Goal: Task Accomplishment & Management: Complete application form

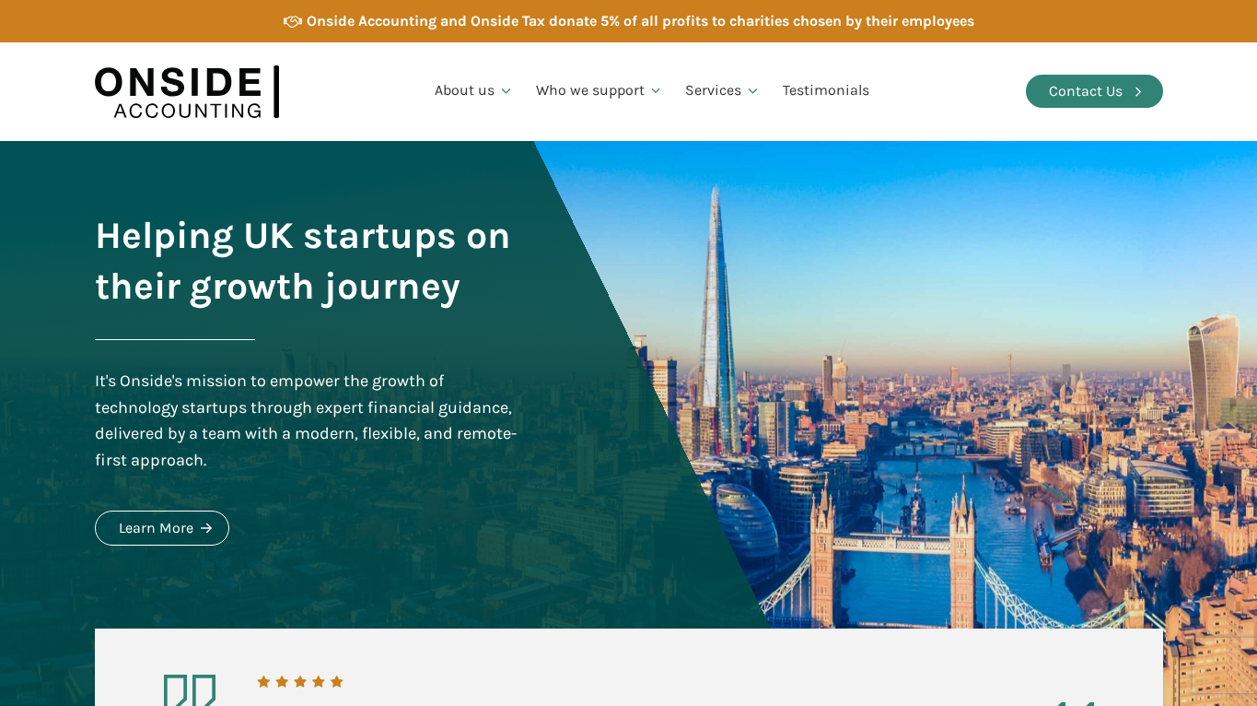
click at [1043, 91] on link "Contact Us" at bounding box center [1094, 91] width 137 height 33
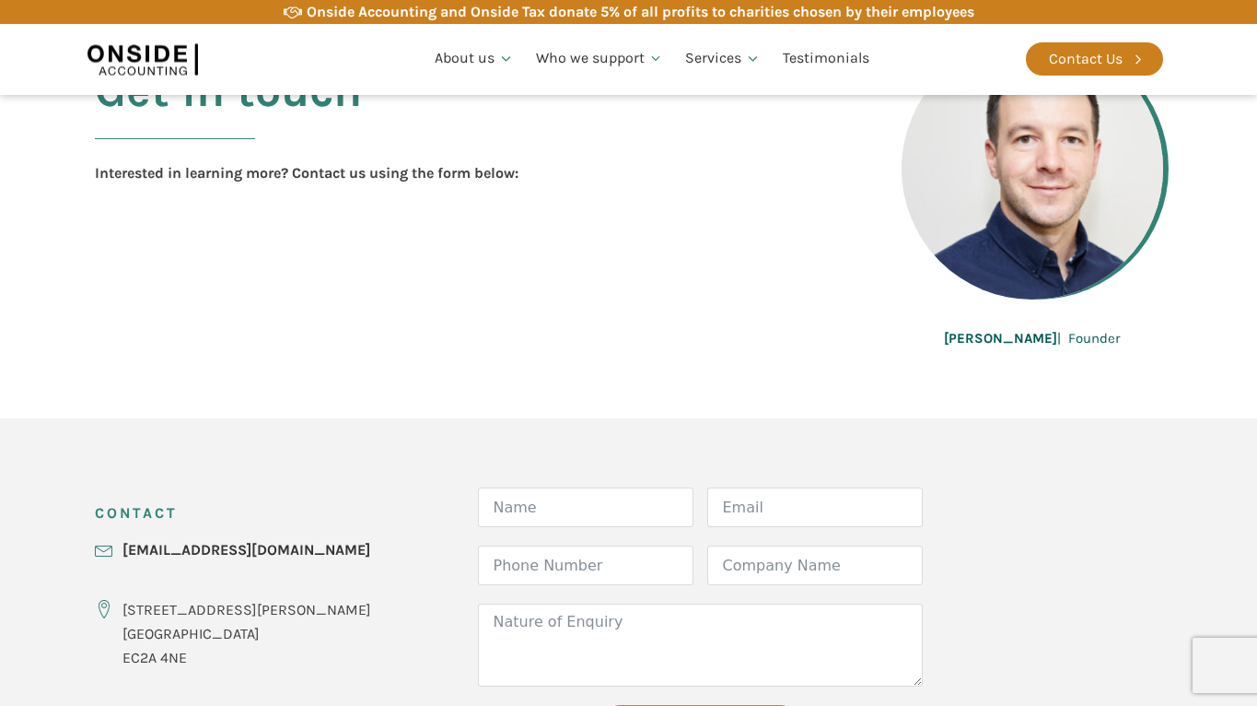
scroll to position [658, 0]
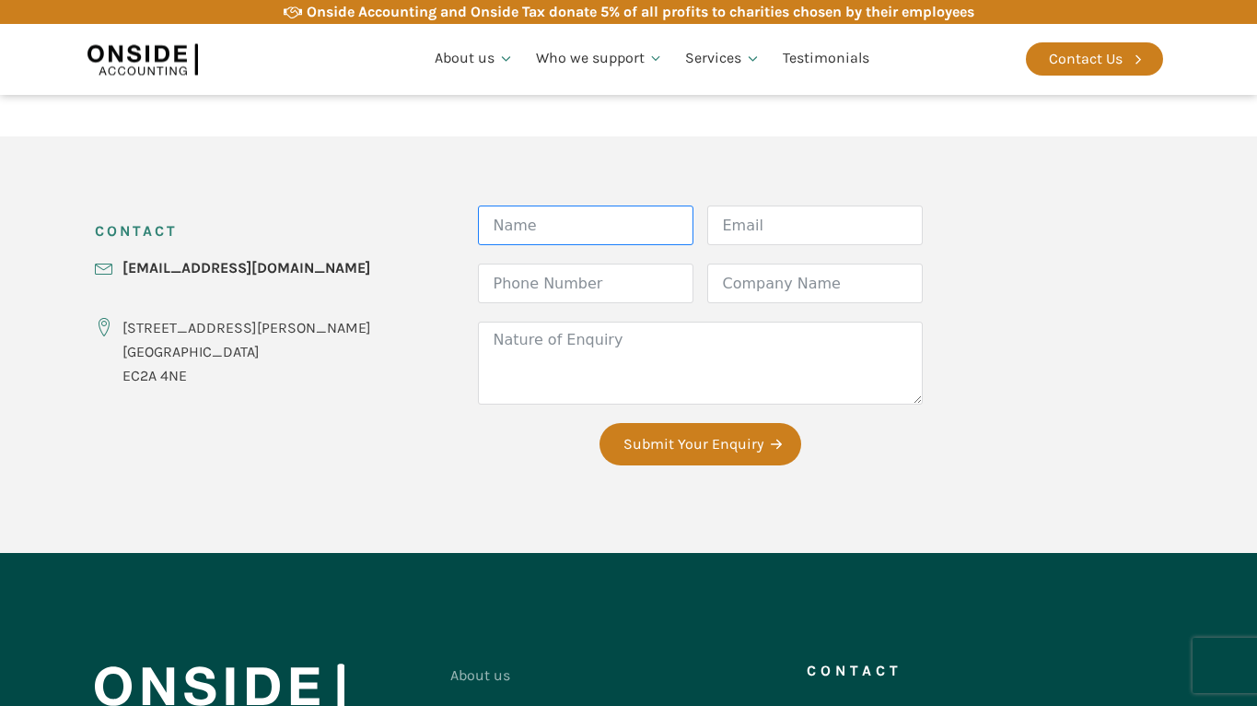
click at [505, 219] on input "Name" at bounding box center [586, 225] width 216 height 40
click at [526, 215] on input "Name" at bounding box center [586, 225] width 216 height 40
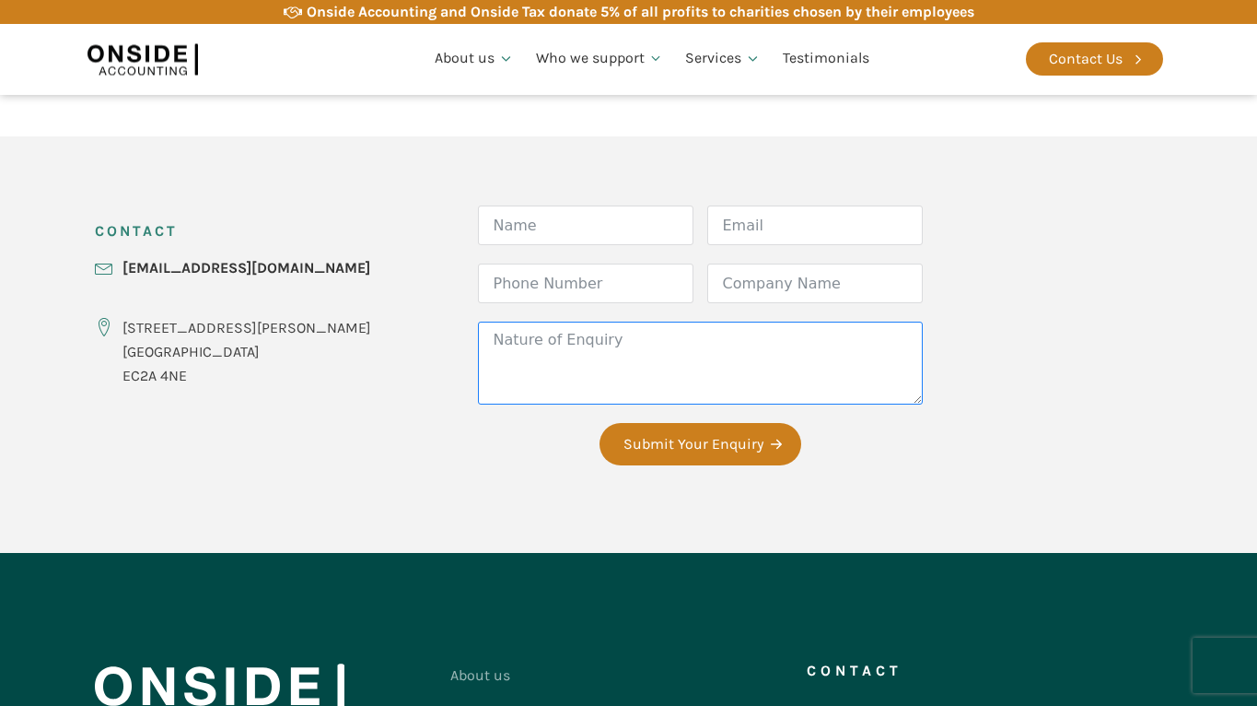
click at [562, 359] on textarea "Nature of Enquiry" at bounding box center [700, 362] width 445 height 83
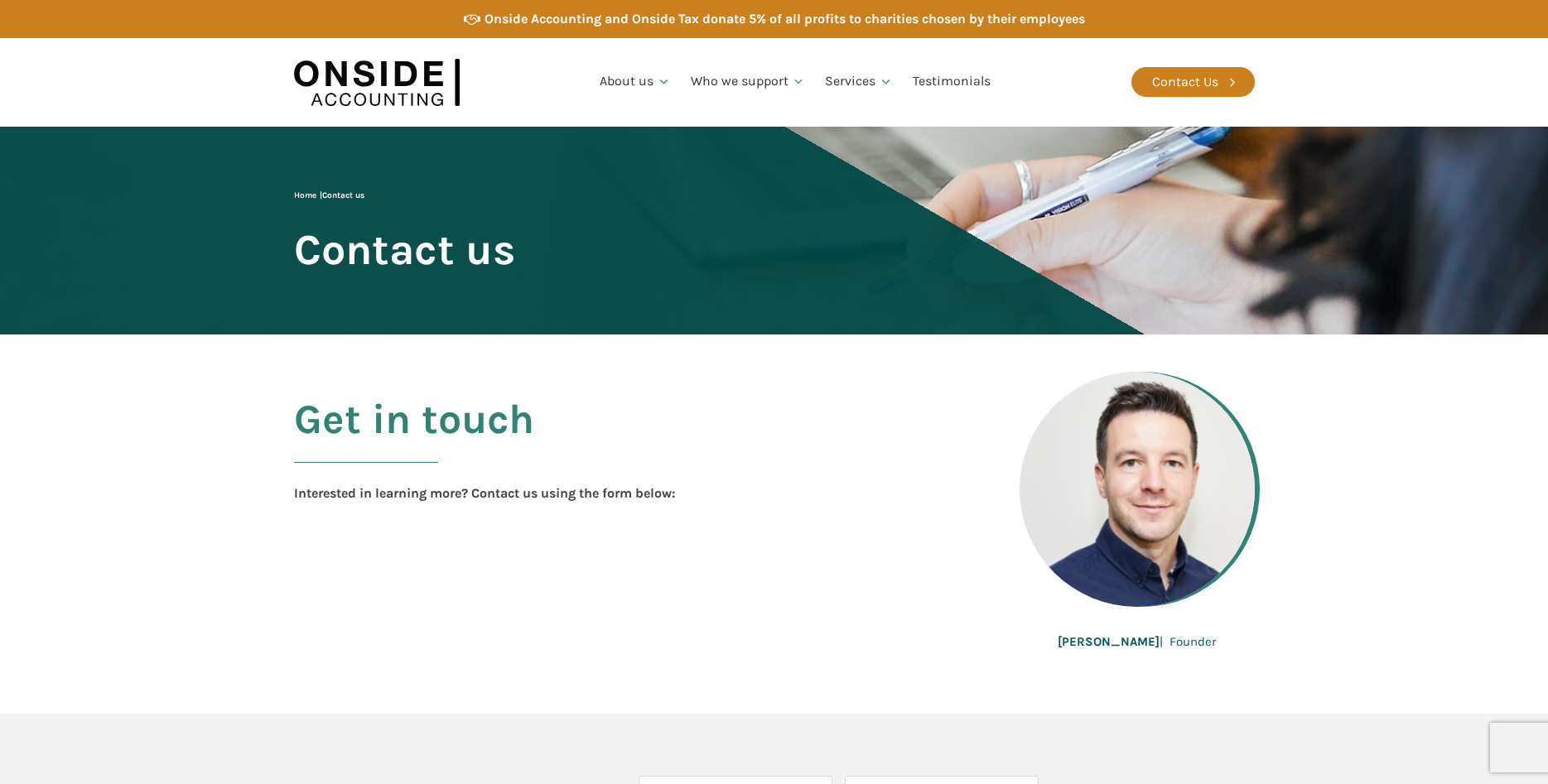
scroll to position [592, 0]
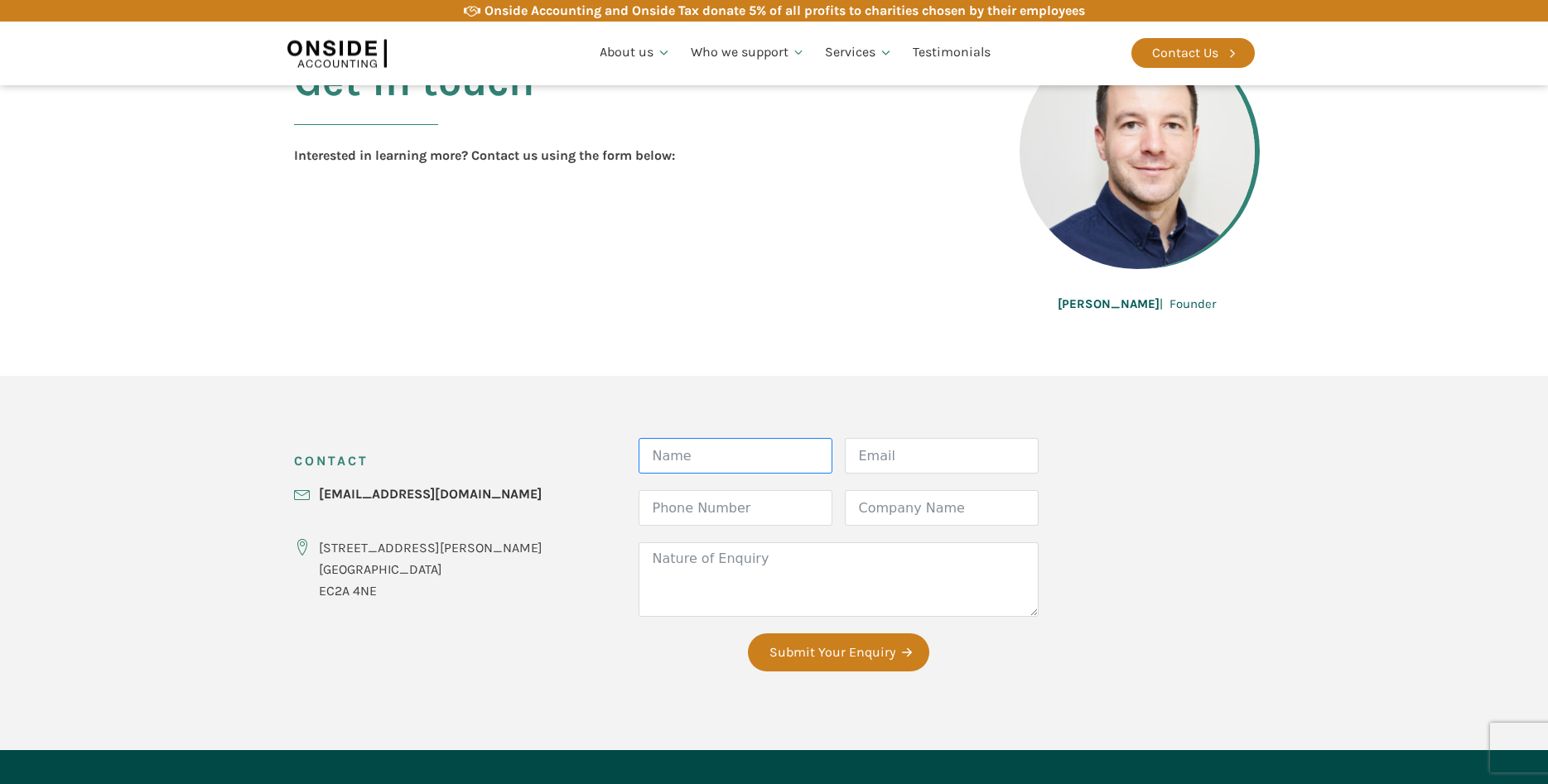
click at [738, 463] on input "Name" at bounding box center [736, 456] width 194 height 36
type input "[PERSON_NAME]"
type input "[PERSON_NAME][EMAIL_ADDRESS][DOMAIN_NAME]"
click at [640, 495] on input "Phone Number" at bounding box center [736, 508] width 194 height 36
type input "xxxx"
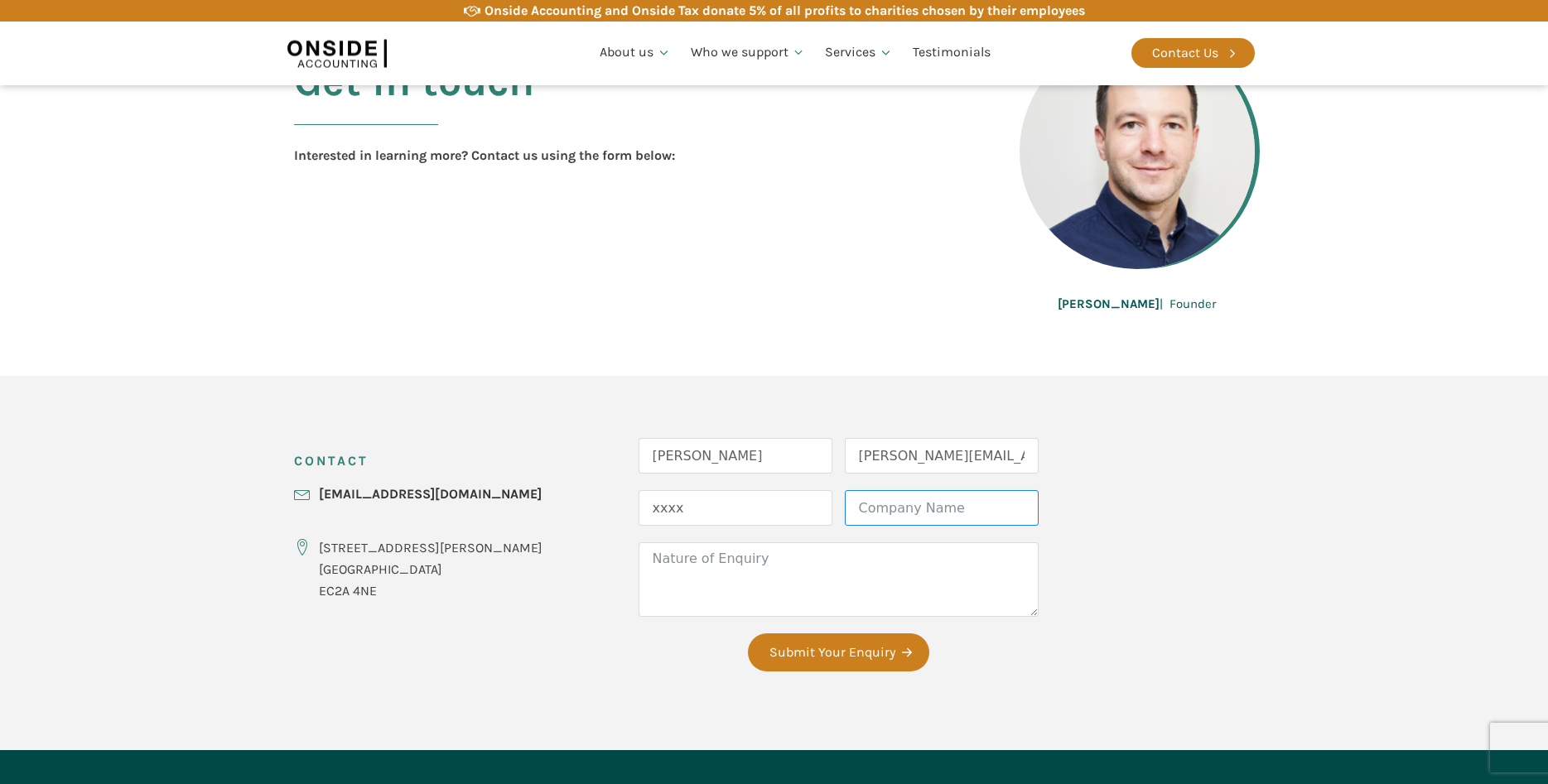
click at [845, 509] on input "Company Name" at bounding box center [942, 508] width 194 height 36
type input "Visual Safari"
click at [688, 585] on textarea "Nature of Enquiry" at bounding box center [838, 579] width 400 height 75
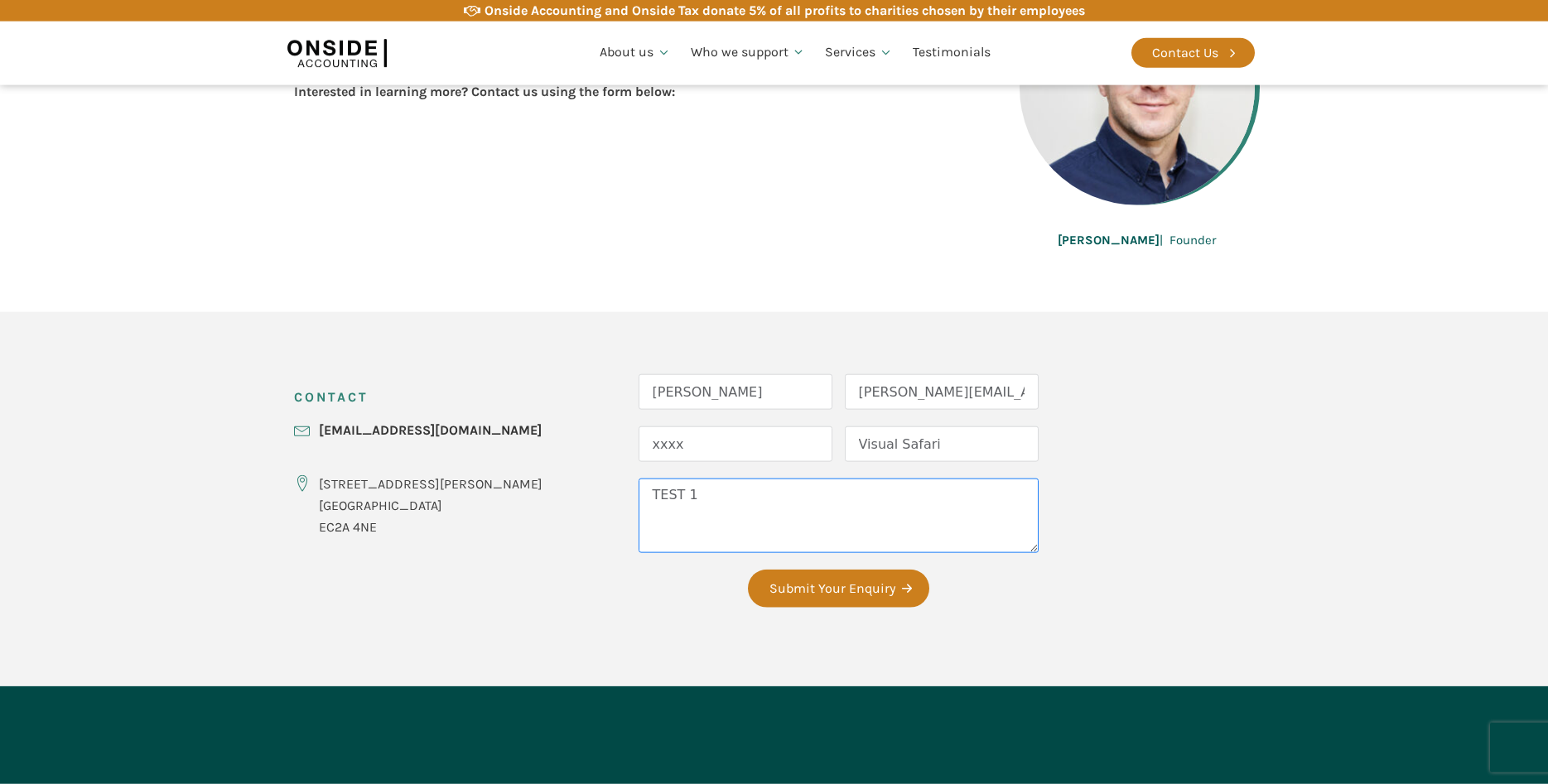
scroll to position [592, 0]
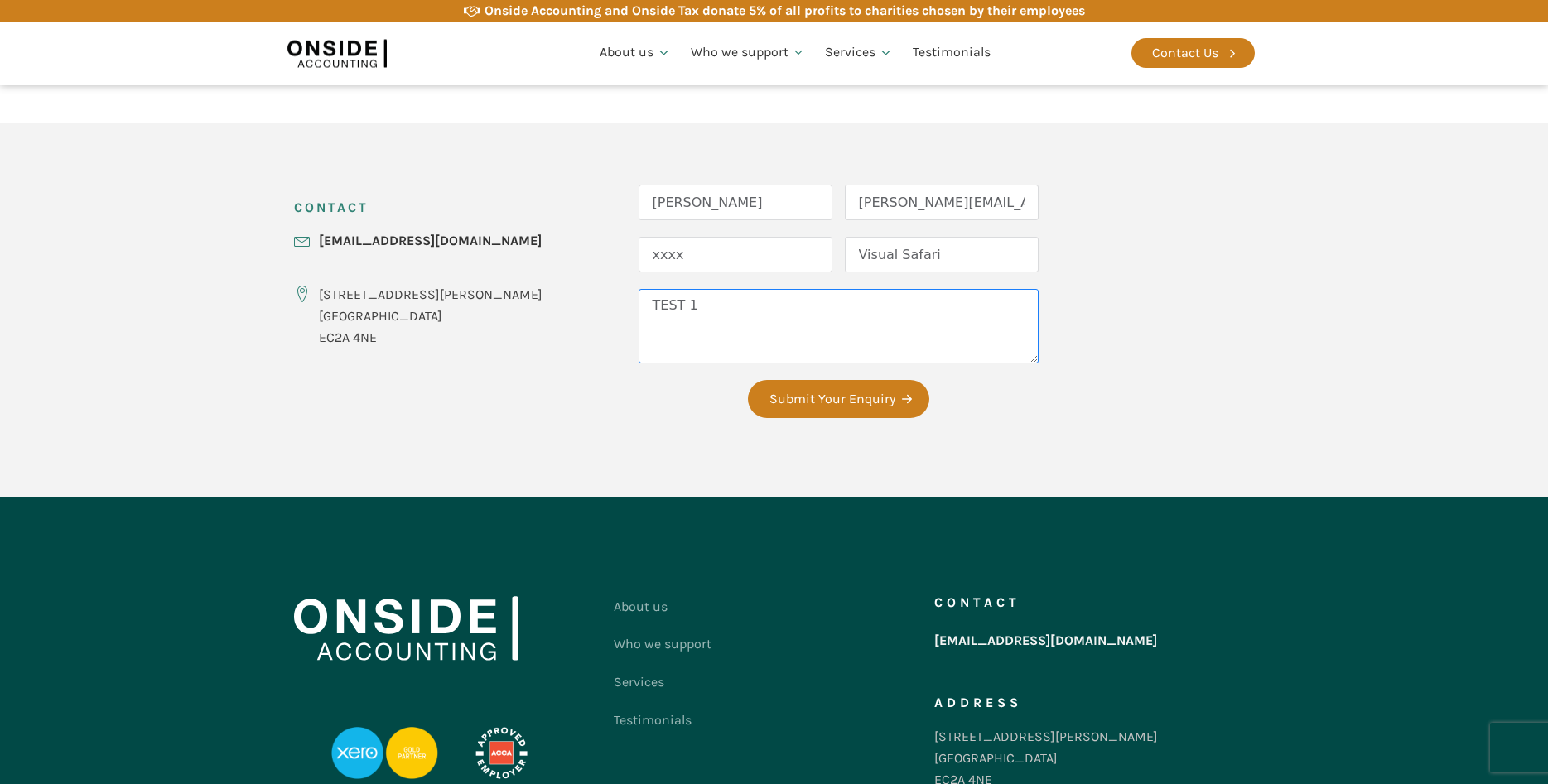
type textarea "TEST 1"
